Goal: Task Accomplishment & Management: Use online tool/utility

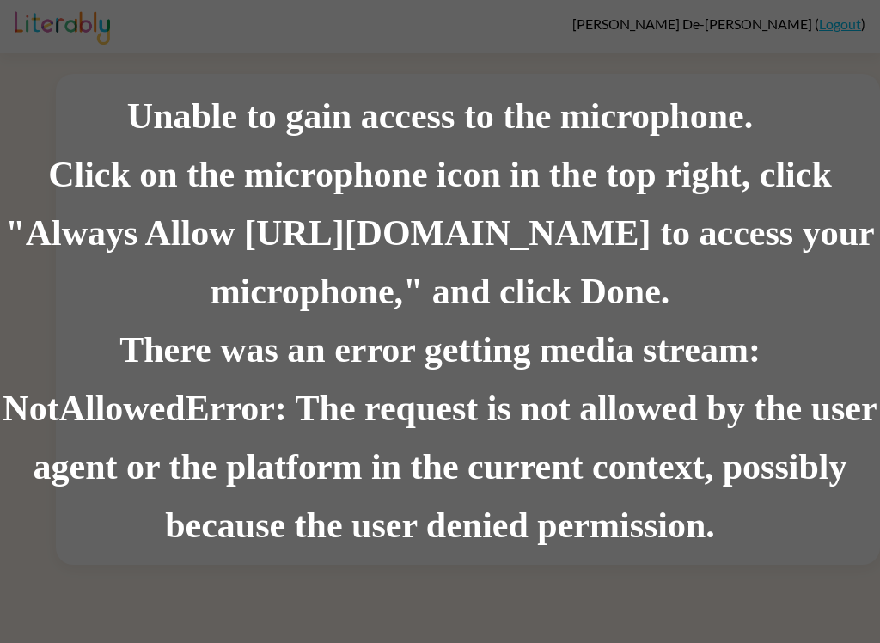
click at [686, 498] on div "There was an error getting media stream: NotAllowedError: The request is not al…" at bounding box center [440, 438] width 880 height 234
click at [615, 446] on div "There was an error getting media stream: NotAllowedError: The request is not al…" at bounding box center [440, 438] width 880 height 234
click at [539, 485] on div "There was an error getting media stream: NotAllowedError: The request is not al…" at bounding box center [440, 438] width 880 height 234
click at [538, 482] on div "There was an error getting media stream: NotAllowedError: The request is not al…" at bounding box center [440, 438] width 880 height 234
click at [452, 461] on div "There was an error getting media stream: NotAllowedError: The request is not al…" at bounding box center [440, 438] width 880 height 234
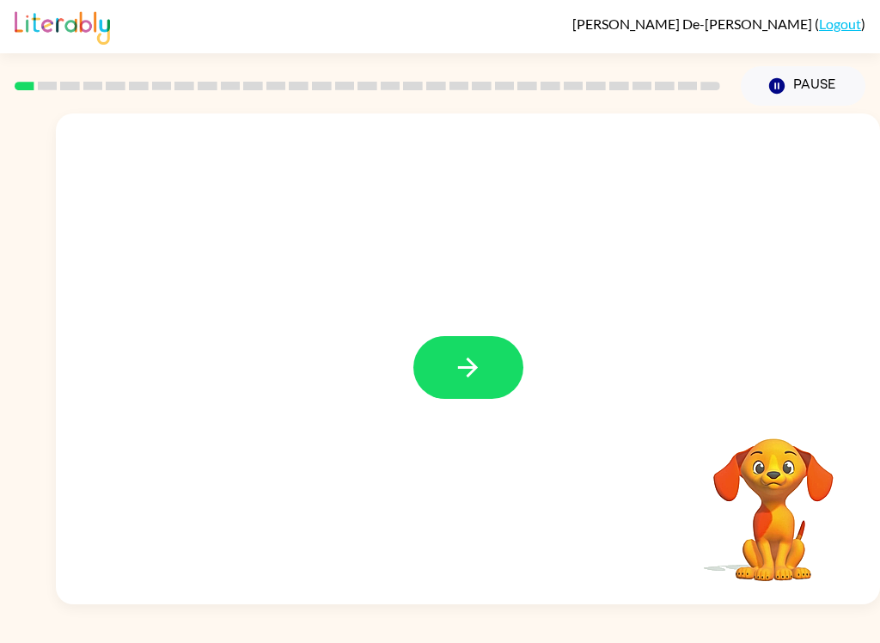
click at [472, 387] on button "button" at bounding box center [468, 367] width 110 height 63
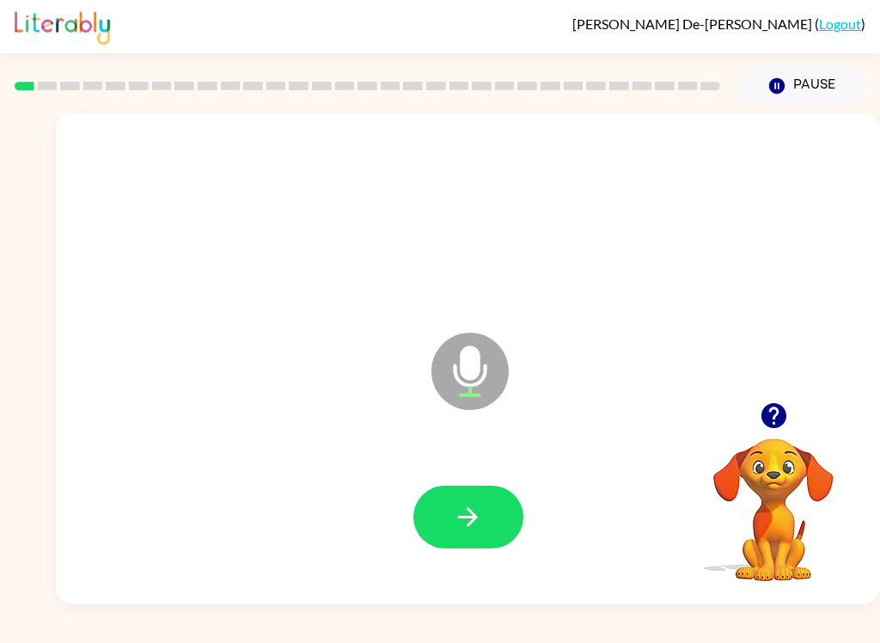
click at [467, 511] on icon "button" at bounding box center [468, 517] width 30 height 30
click at [462, 541] on button "button" at bounding box center [468, 516] width 110 height 63
click at [469, 532] on icon "button" at bounding box center [468, 517] width 30 height 30
click at [446, 535] on button "button" at bounding box center [468, 516] width 110 height 63
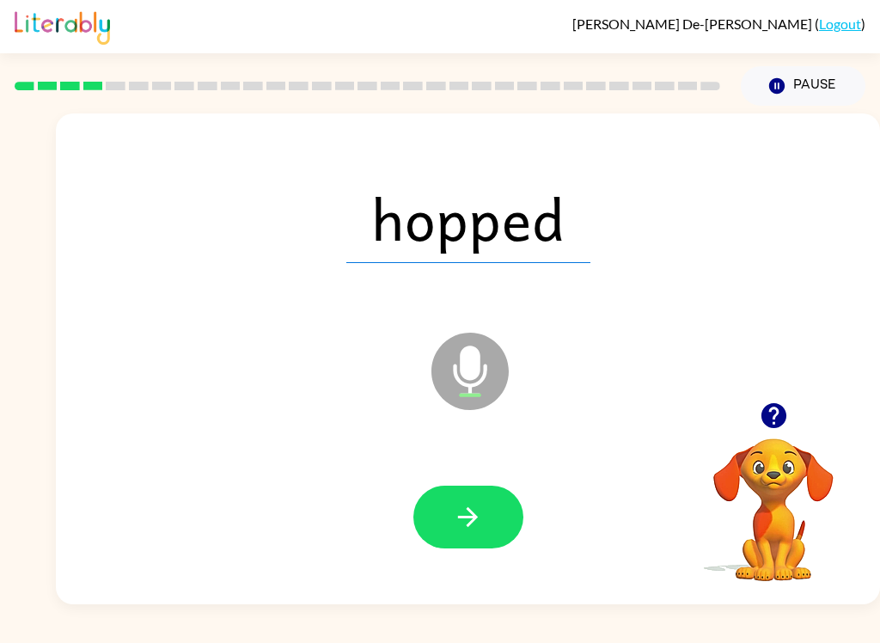
click at [473, 527] on icon "button" at bounding box center [468, 517] width 30 height 30
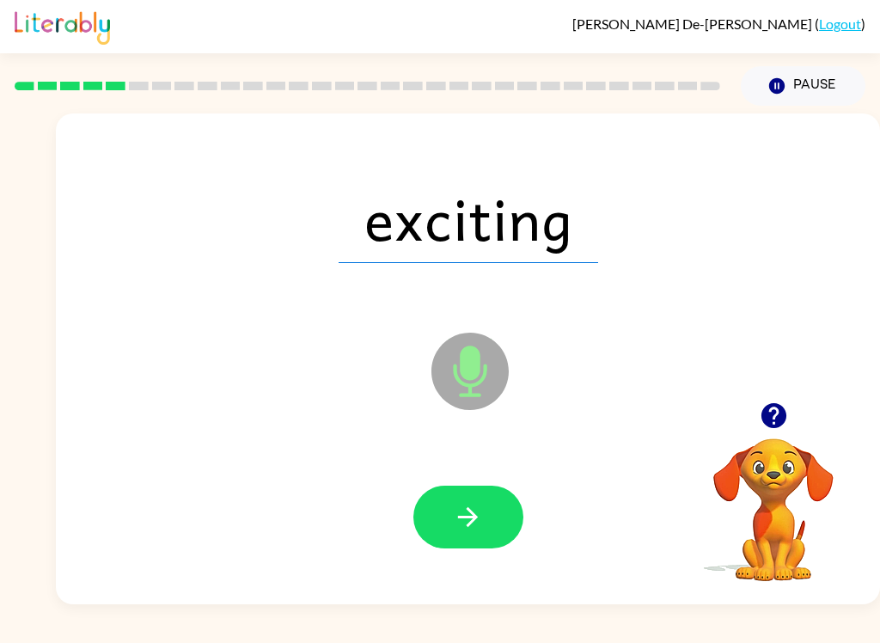
click at [485, 515] on button "button" at bounding box center [468, 516] width 110 height 63
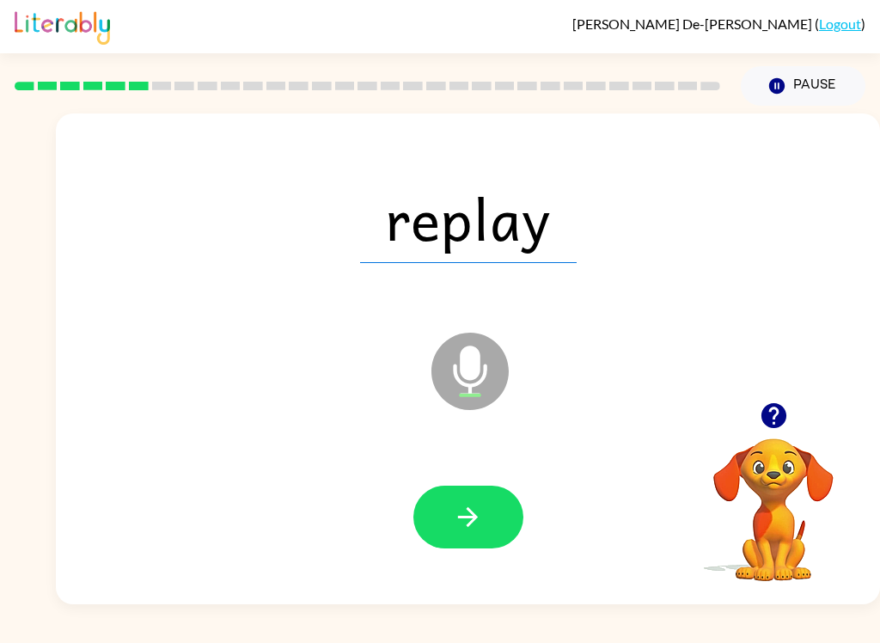
click at [456, 521] on icon "button" at bounding box center [468, 517] width 30 height 30
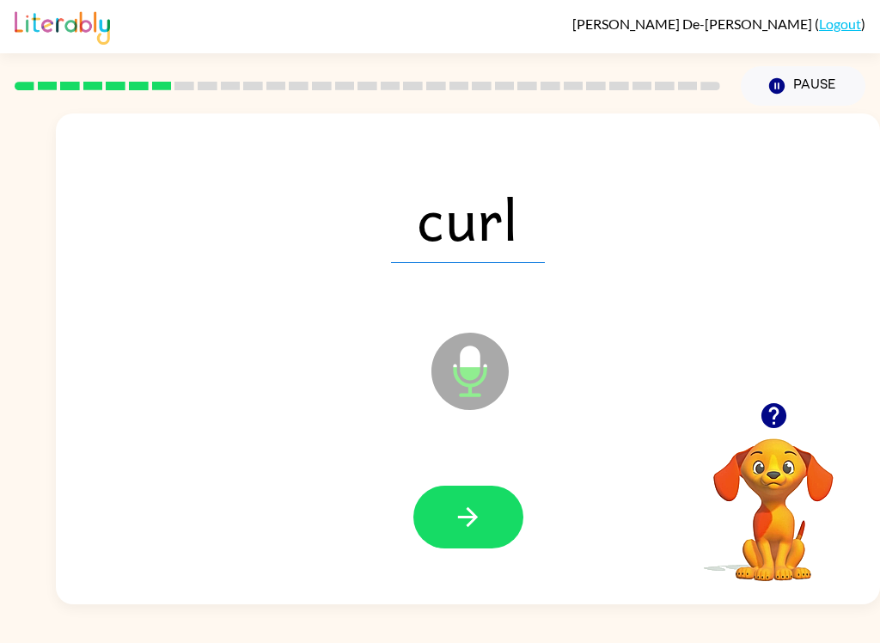
click at [467, 548] on button "button" at bounding box center [468, 516] width 110 height 63
click at [466, 512] on icon "button" at bounding box center [468, 517] width 30 height 30
click at [447, 509] on button "button" at bounding box center [468, 516] width 110 height 63
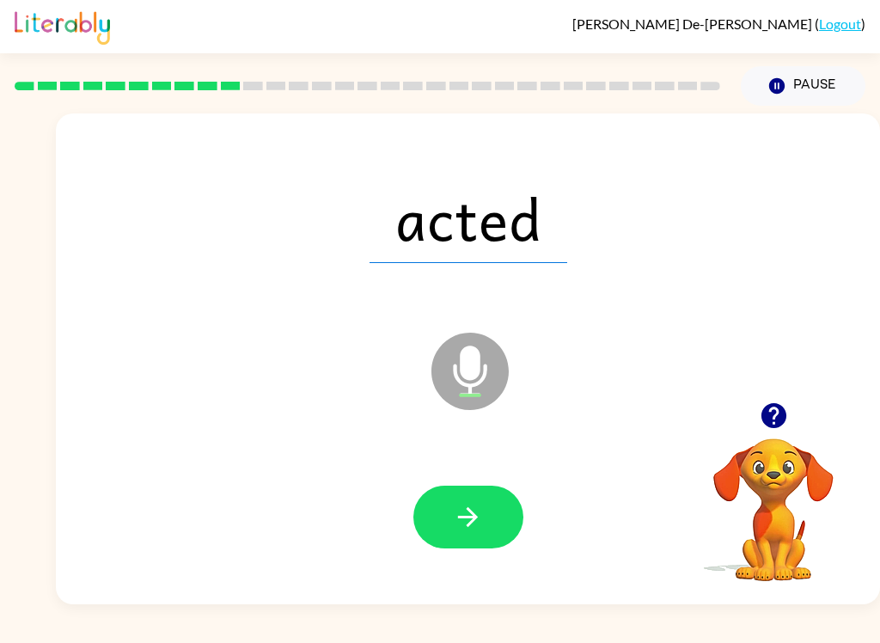
click at [446, 533] on button "button" at bounding box center [468, 516] width 110 height 63
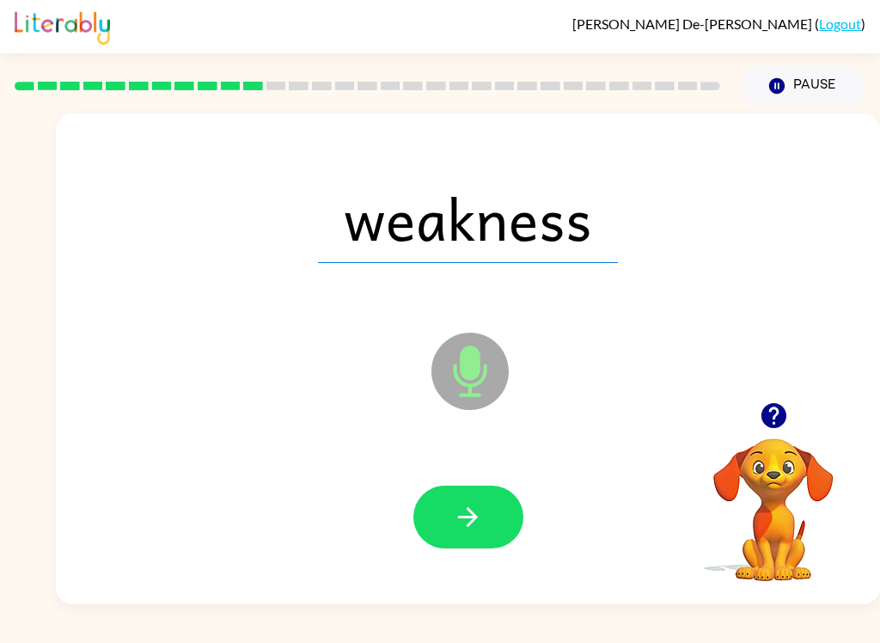
click at [454, 514] on icon "button" at bounding box center [468, 517] width 30 height 30
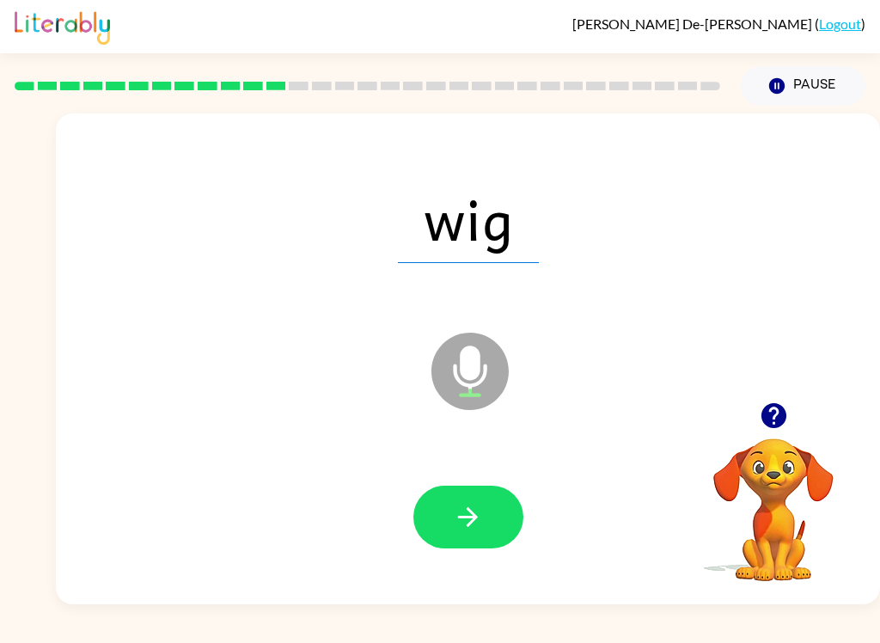
click at [469, 540] on button "button" at bounding box center [468, 516] width 110 height 63
click at [479, 531] on icon "button" at bounding box center [468, 517] width 30 height 30
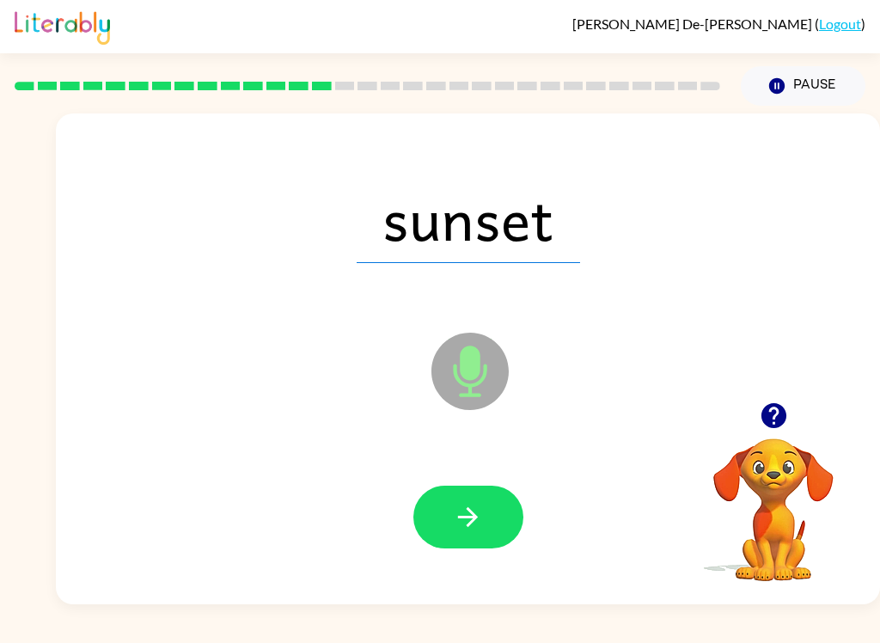
click at [463, 531] on icon "button" at bounding box center [468, 517] width 30 height 30
click at [489, 529] on button "button" at bounding box center [468, 516] width 110 height 63
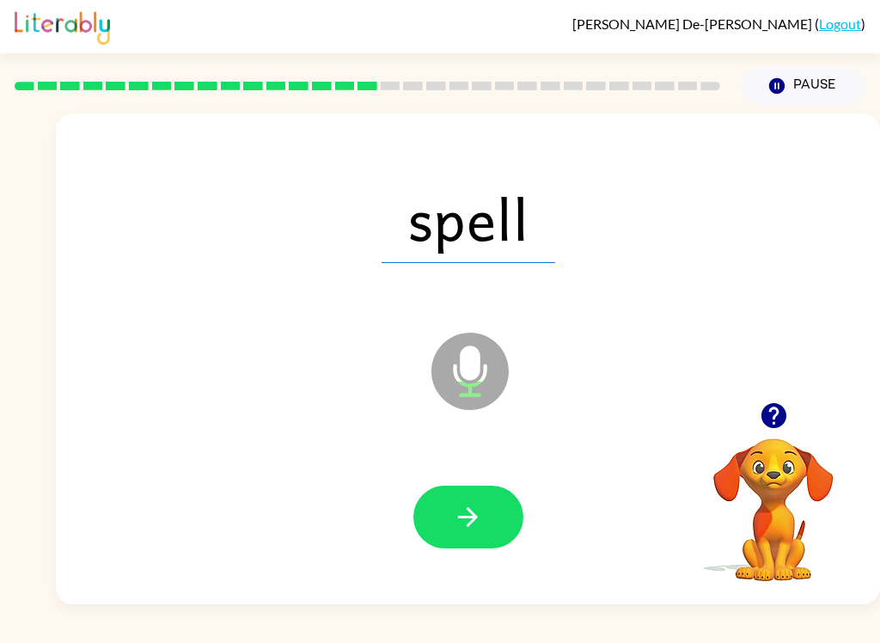
click at [483, 515] on button "button" at bounding box center [468, 516] width 110 height 63
click at [466, 517] on icon "button" at bounding box center [468, 517] width 20 height 20
click at [493, 507] on button "button" at bounding box center [468, 516] width 110 height 63
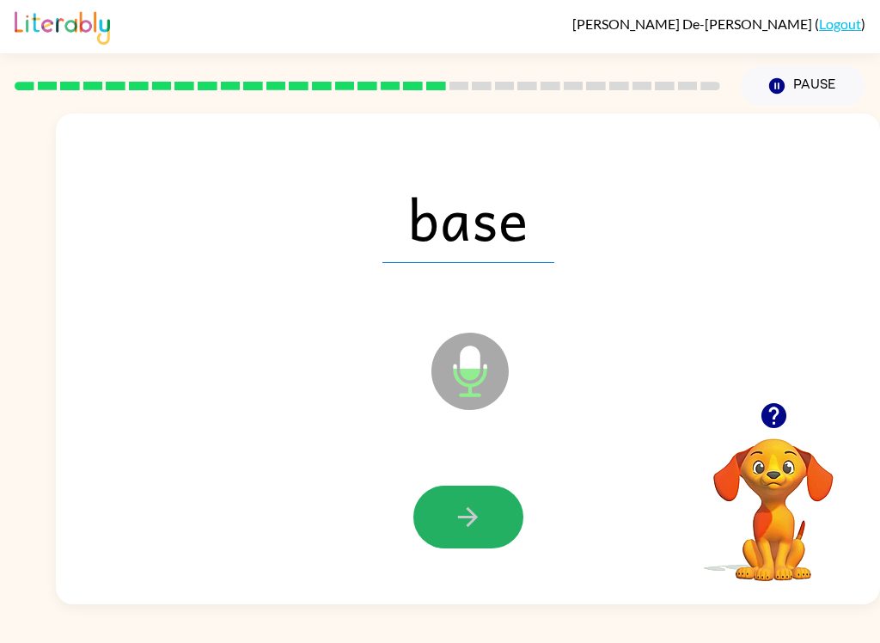
click at [485, 519] on button "button" at bounding box center [468, 516] width 110 height 63
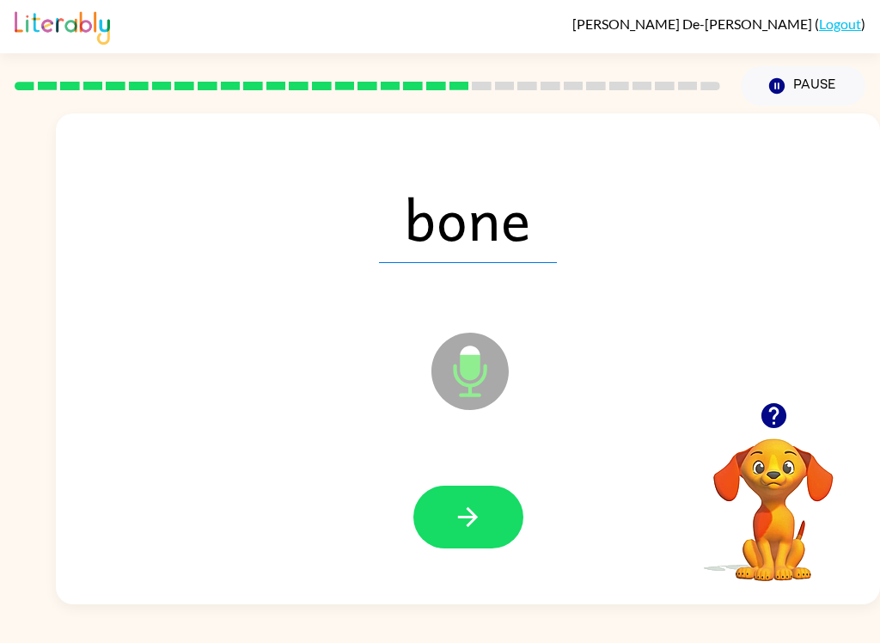
click at [464, 520] on icon "button" at bounding box center [468, 517] width 30 height 30
click at [455, 504] on icon "button" at bounding box center [468, 517] width 30 height 30
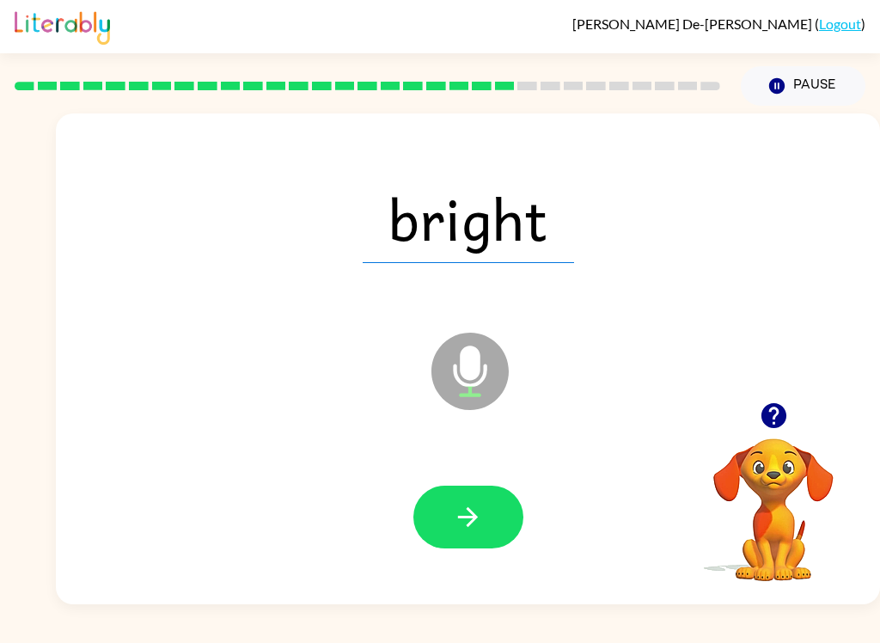
click at [485, 531] on button "button" at bounding box center [468, 516] width 110 height 63
click at [473, 518] on icon "button" at bounding box center [468, 517] width 20 height 20
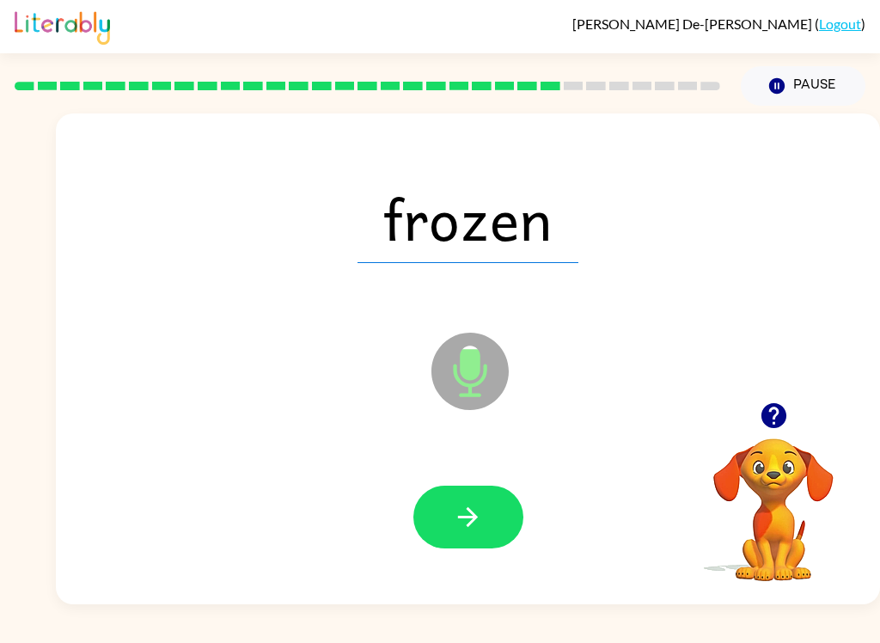
click at [472, 521] on icon "button" at bounding box center [468, 517] width 20 height 20
click at [476, 546] on button "button" at bounding box center [468, 516] width 110 height 63
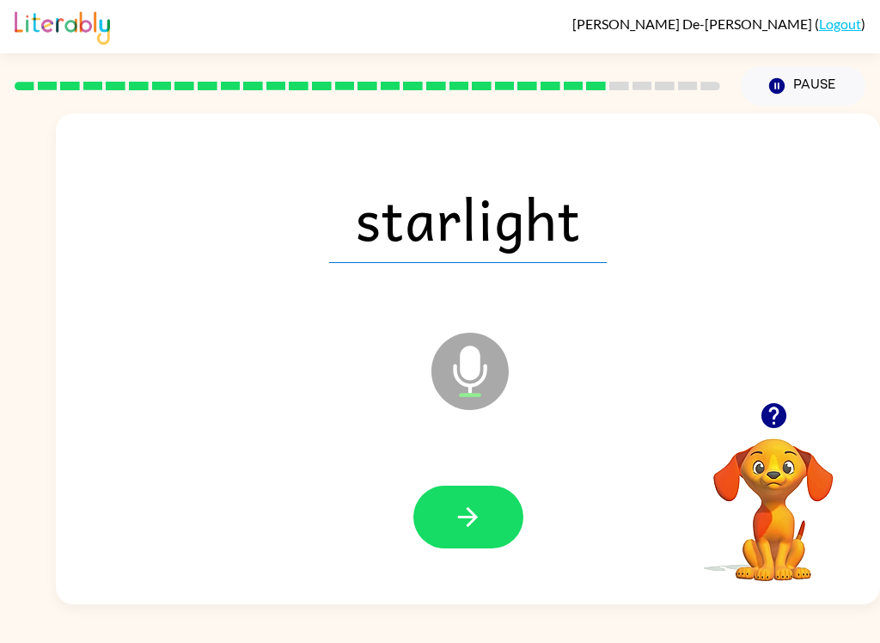
click at [478, 491] on button "button" at bounding box center [468, 516] width 110 height 63
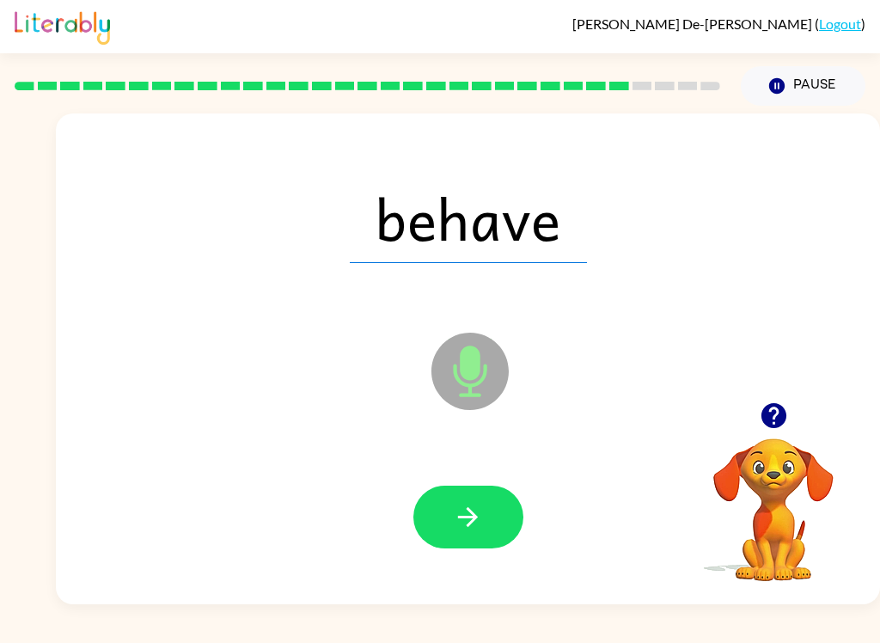
click at [478, 536] on button "button" at bounding box center [468, 516] width 110 height 63
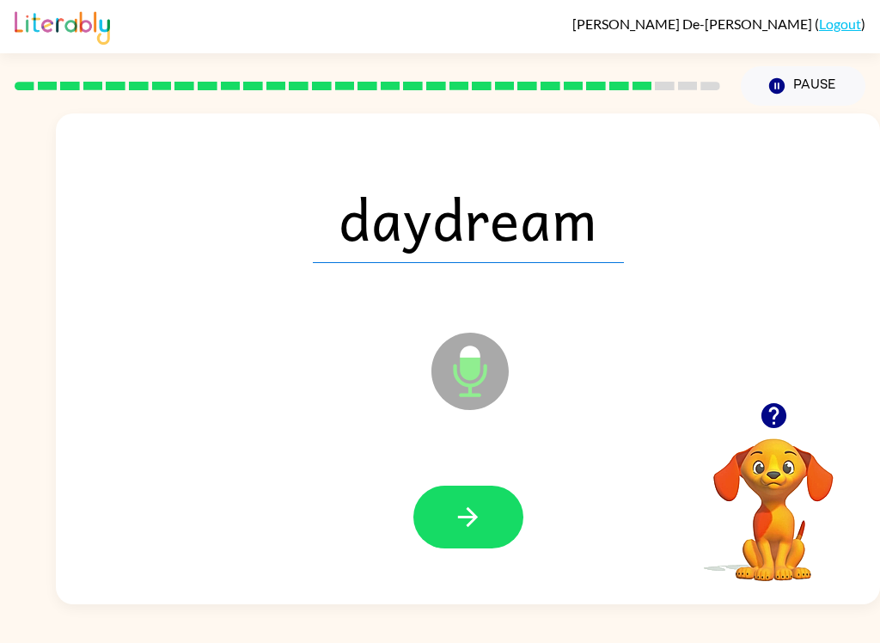
click at [472, 534] on button "button" at bounding box center [468, 516] width 110 height 63
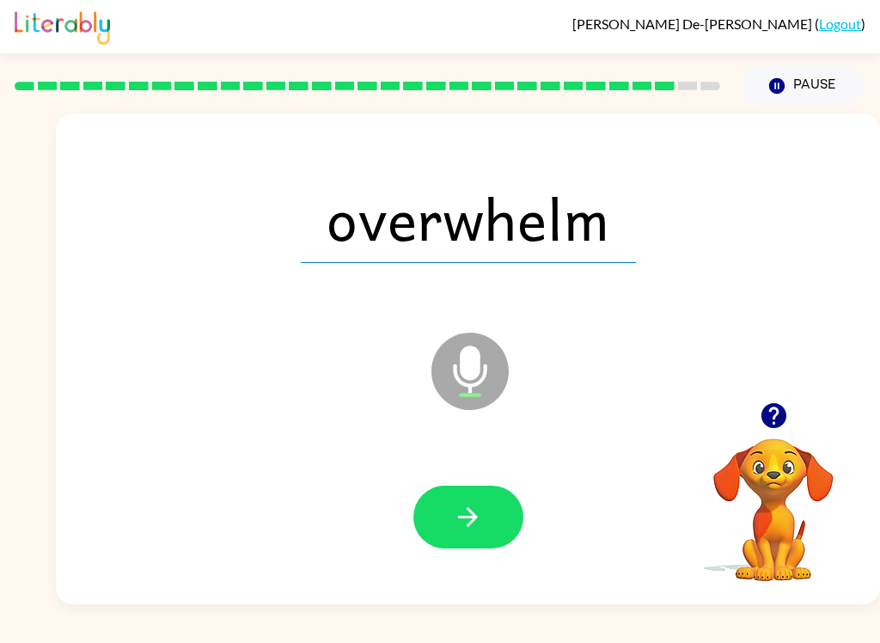
click at [494, 522] on button "button" at bounding box center [468, 516] width 110 height 63
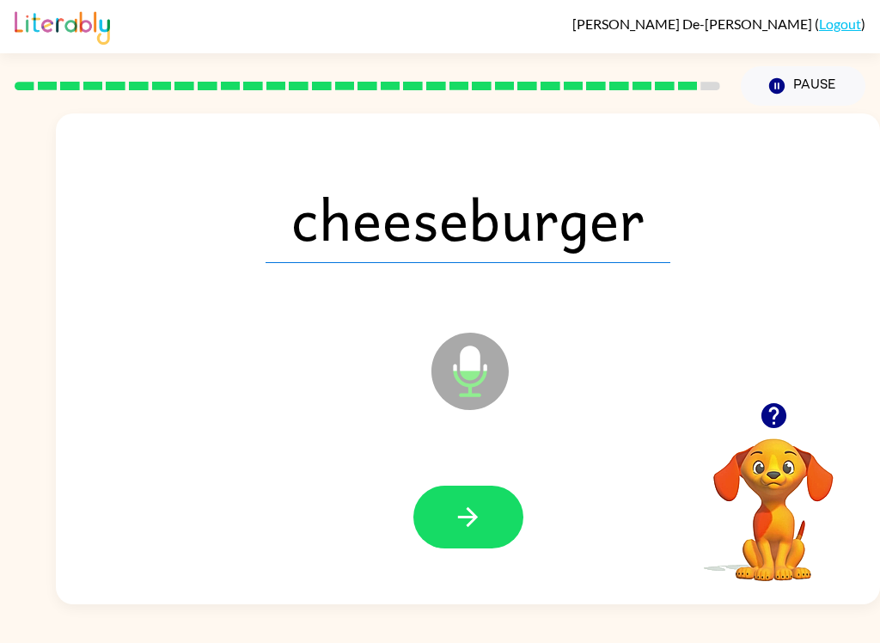
click at [456, 541] on button "button" at bounding box center [468, 516] width 110 height 63
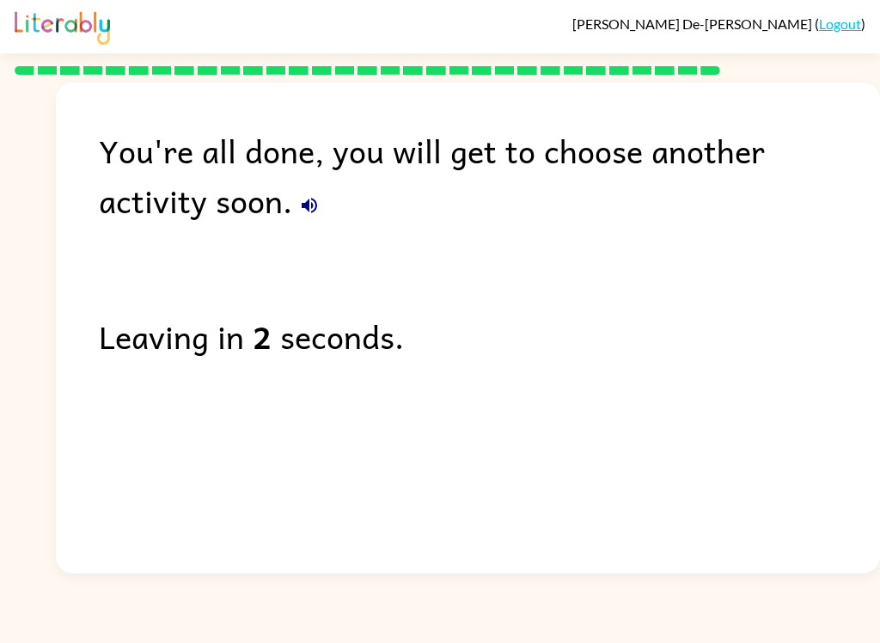
click at [292, 220] on button "button" at bounding box center [309, 205] width 34 height 34
